Goal: Task Accomplishment & Management: Use online tool/utility

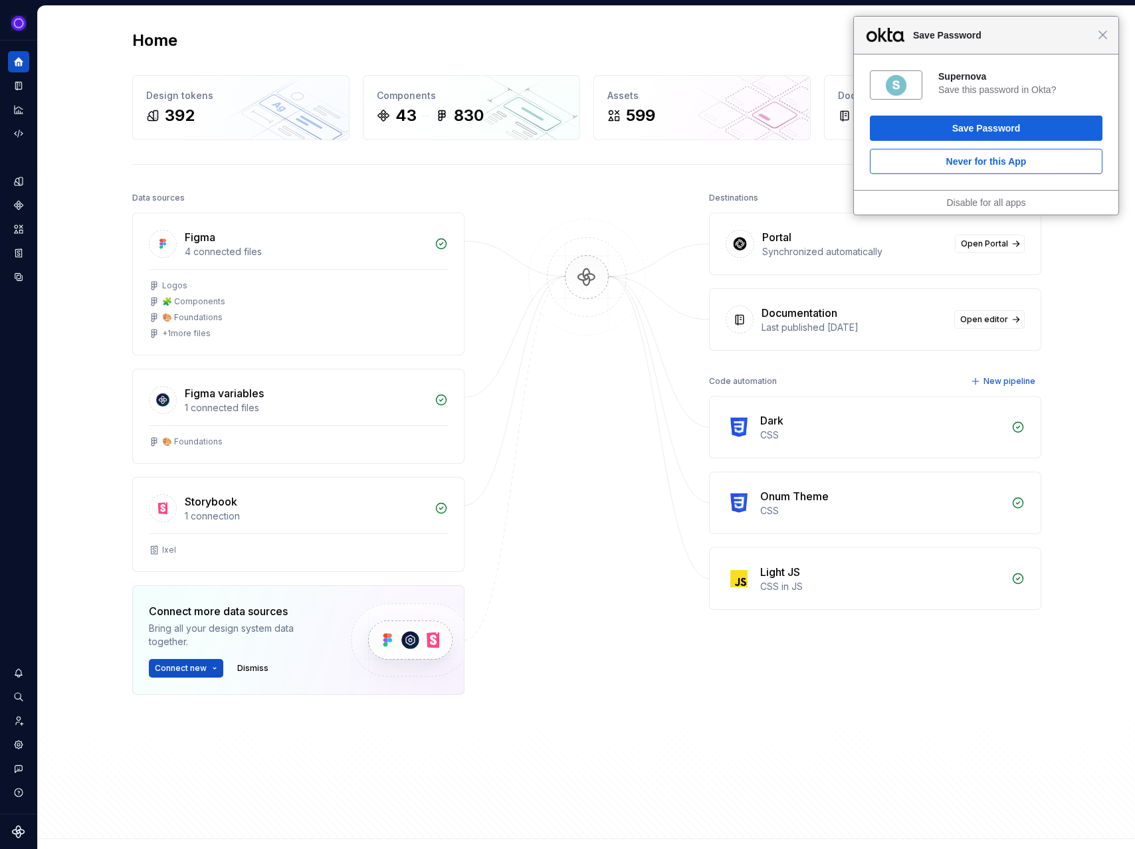
click at [1107, 37] on div "Close Save Password" at bounding box center [986, 36] width 264 height 38
click at [21, 135] on icon "Code automation" at bounding box center [19, 134] width 12 height 12
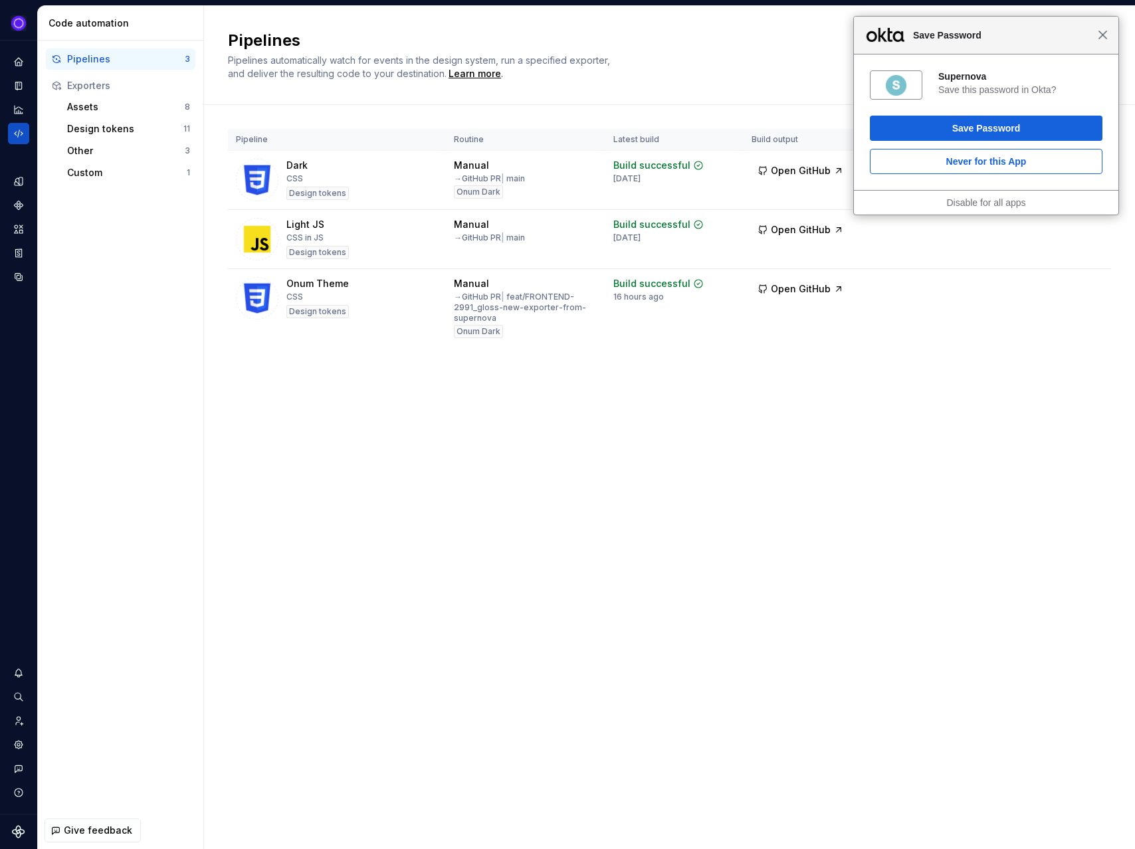
click at [1098, 33] on span "Close" at bounding box center [1102, 35] width 10 height 10
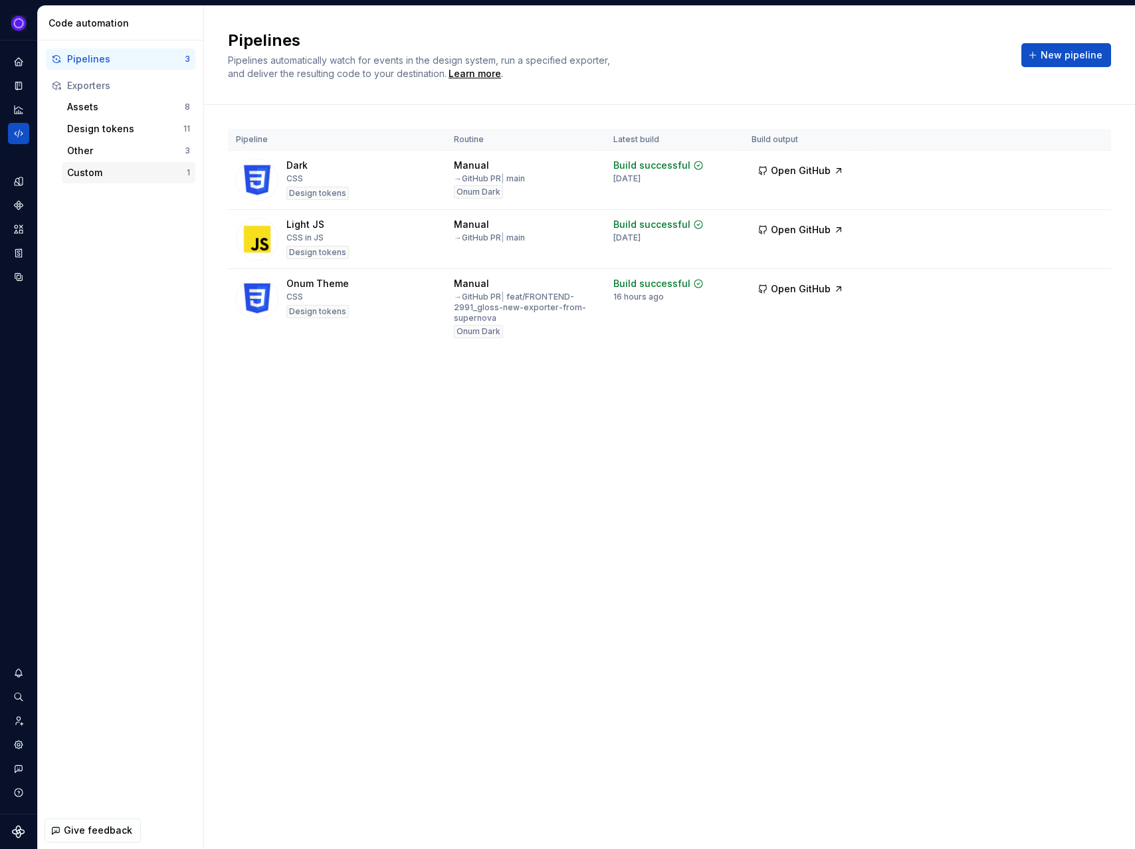
click at [154, 172] on div "Custom" at bounding box center [127, 172] width 120 height 13
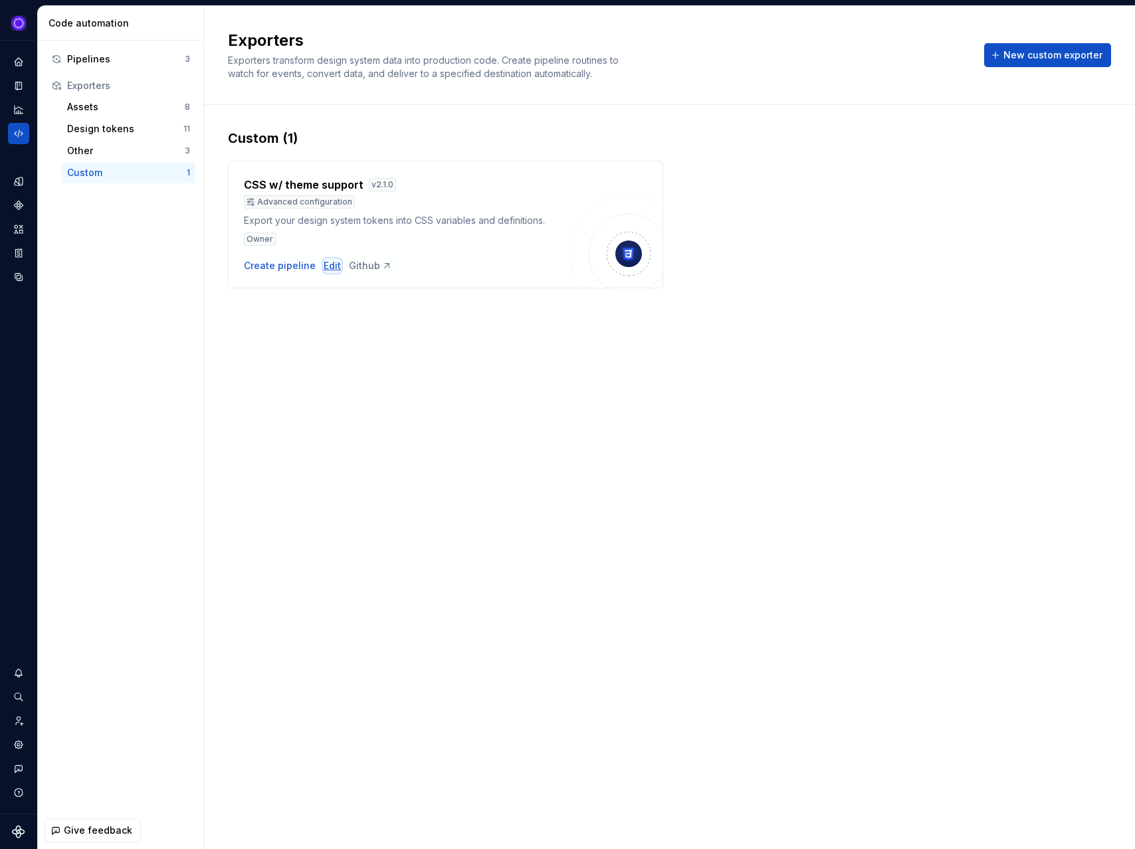
click at [327, 263] on div "Edit" at bounding box center [331, 265] width 17 height 13
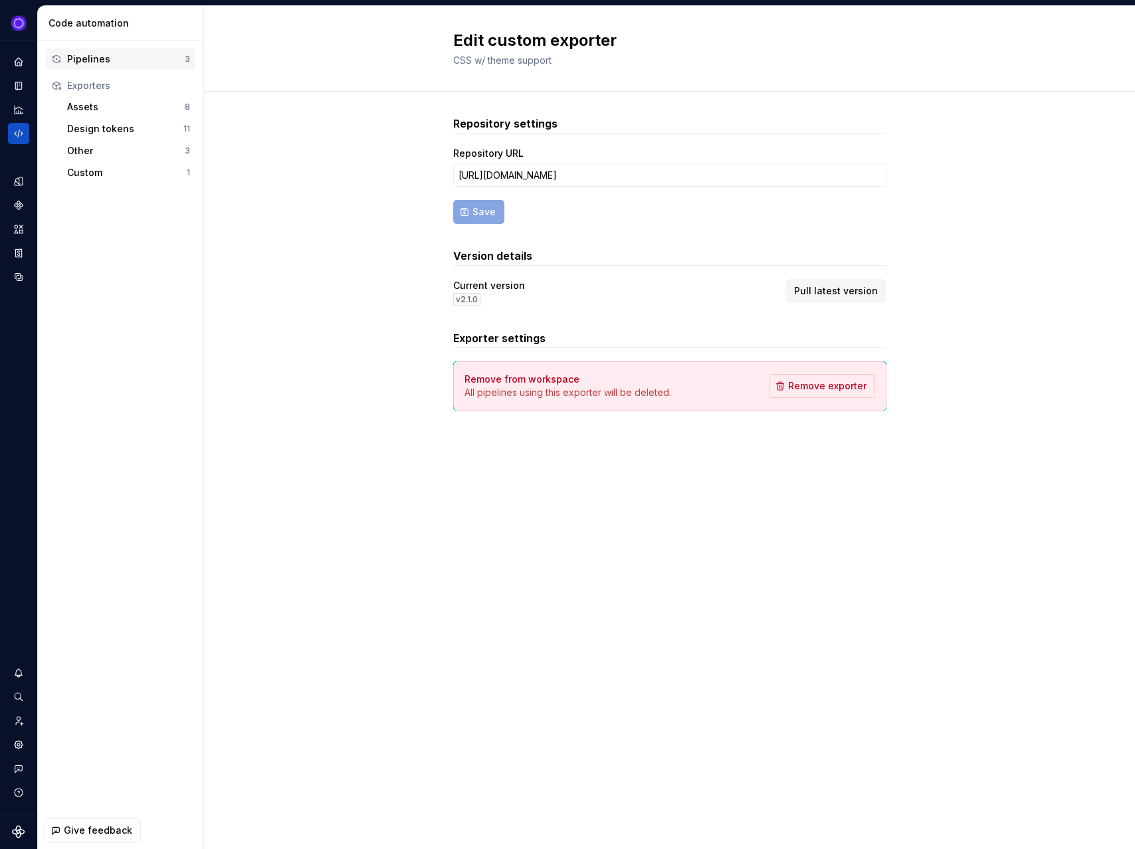
click at [123, 64] on div "Pipelines" at bounding box center [126, 58] width 118 height 13
